Goal: Task Accomplishment & Management: Use online tool/utility

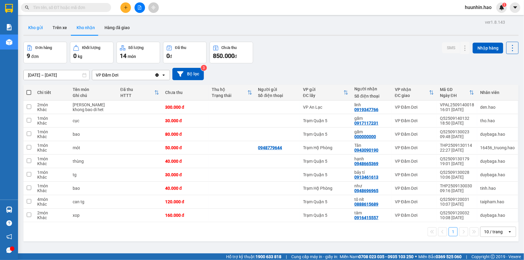
click at [35, 29] on button "Kho gửi" at bounding box center [35, 27] width 24 height 14
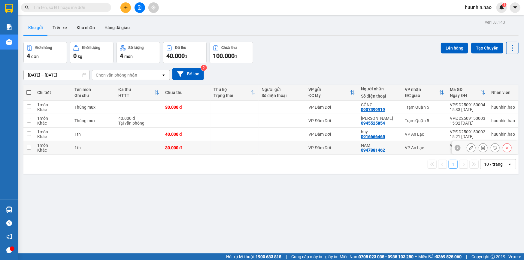
click at [481, 150] on icon at bounding box center [483, 148] width 4 height 4
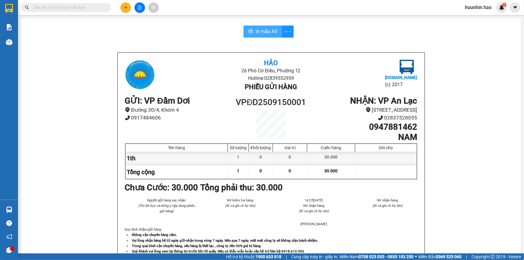
click at [270, 33] on span "In mẫu A5" at bounding box center [267, 32] width 22 height 8
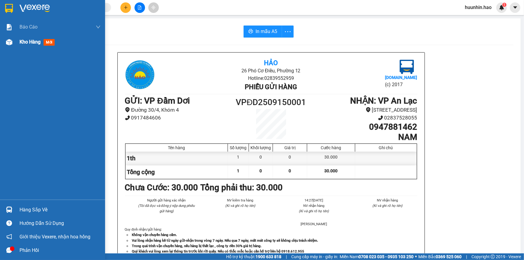
click at [11, 39] on img at bounding box center [9, 42] width 6 height 6
click at [12, 40] on img at bounding box center [9, 42] width 6 height 6
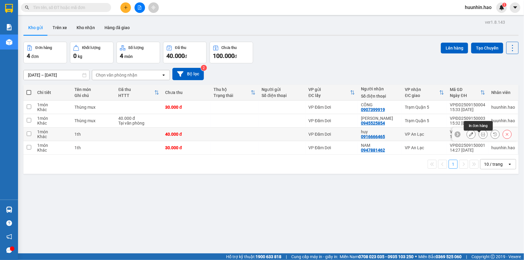
click at [481, 136] on icon at bounding box center [483, 134] width 4 height 4
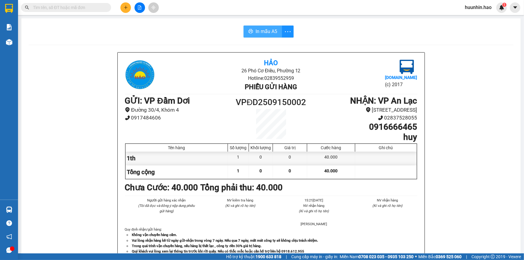
click at [249, 35] on button "In mẫu A5" at bounding box center [263, 32] width 38 height 12
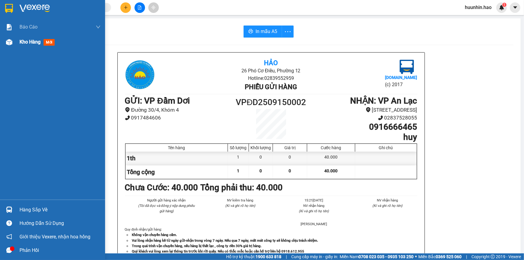
click at [18, 41] on div "Kho hàng mới" at bounding box center [52, 42] width 105 height 15
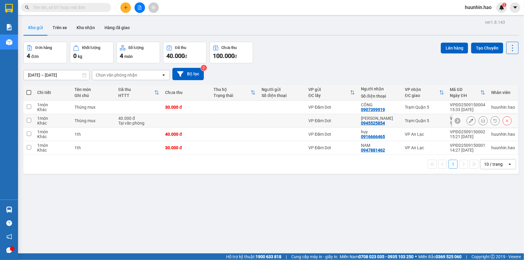
click at [481, 121] on icon at bounding box center [483, 121] width 4 height 4
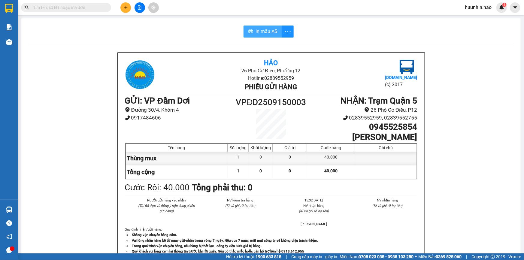
click at [270, 29] on span "In mẫu A5" at bounding box center [267, 32] width 22 height 8
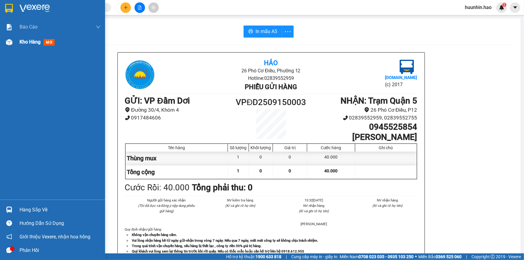
click at [38, 43] on span "Kho hàng" at bounding box center [30, 42] width 21 height 6
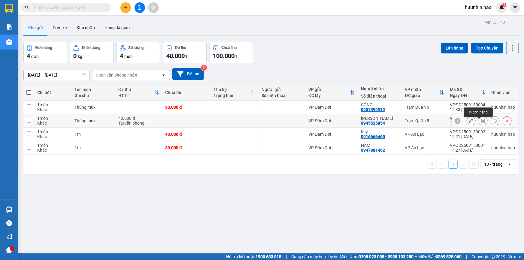
click at [483, 124] on button at bounding box center [483, 121] width 8 height 11
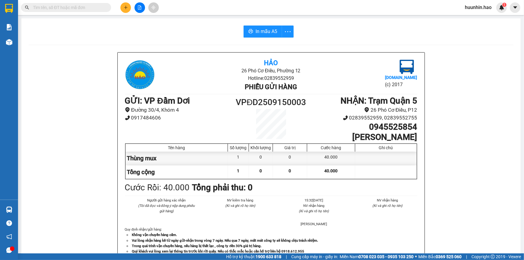
click at [264, 25] on div "In mẫu A5 Hảo 26 Phó Cơ Điều, Phường 12 Hotline: 02839552959 Phiếu gửi hàng [DO…" at bounding box center [270, 250] width 499 height 464
click at [266, 31] on span "In mẫu A5" at bounding box center [267, 32] width 22 height 8
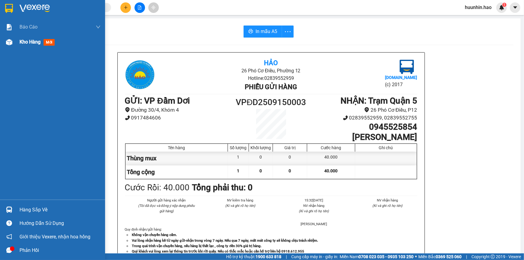
click at [39, 44] on span "Kho hàng" at bounding box center [30, 42] width 21 height 6
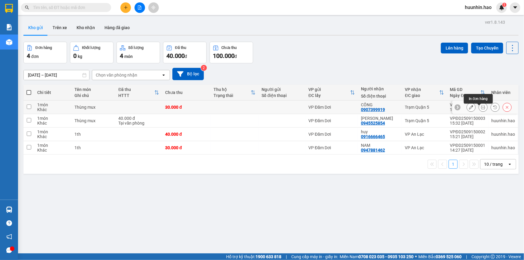
click at [481, 109] on icon at bounding box center [483, 107] width 4 height 4
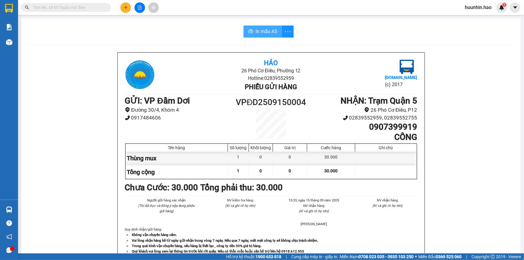
click at [249, 31] on icon "printer" at bounding box center [251, 31] width 5 height 4
